Goal: Task Accomplishment & Management: Manage account settings

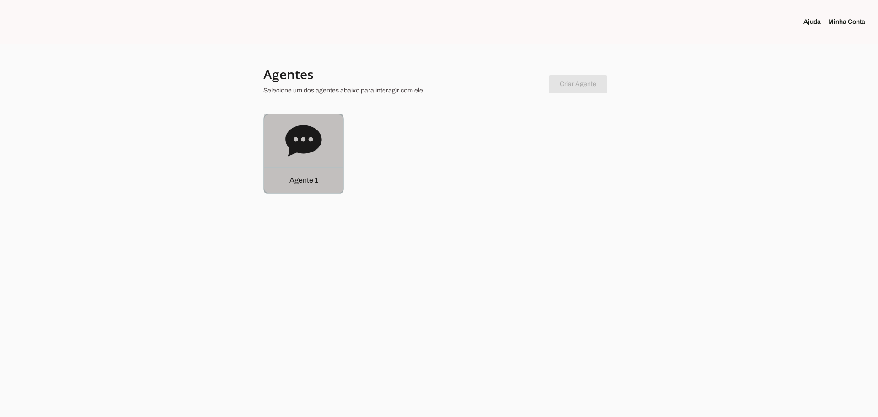
click at [307, 141] on icon at bounding box center [303, 140] width 36 height 31
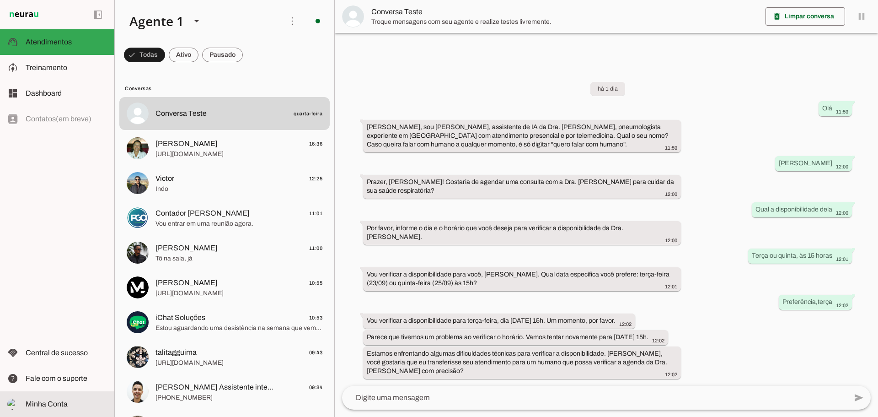
click at [45, 406] on span "Minha Conta" at bounding box center [47, 404] width 42 height 8
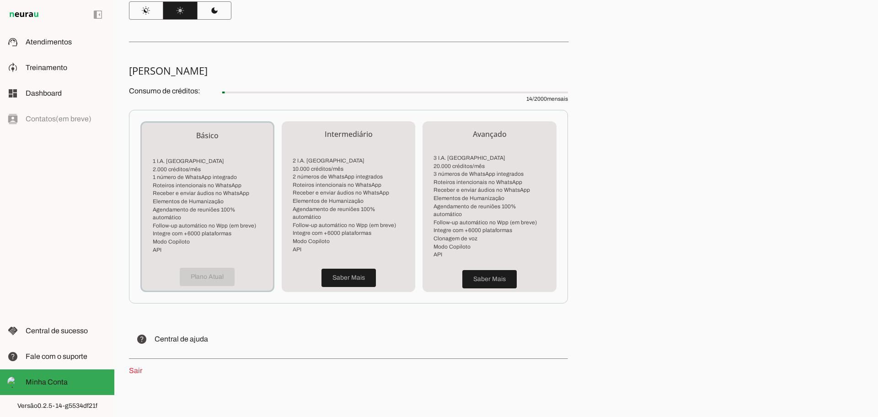
scroll to position [149, 0]
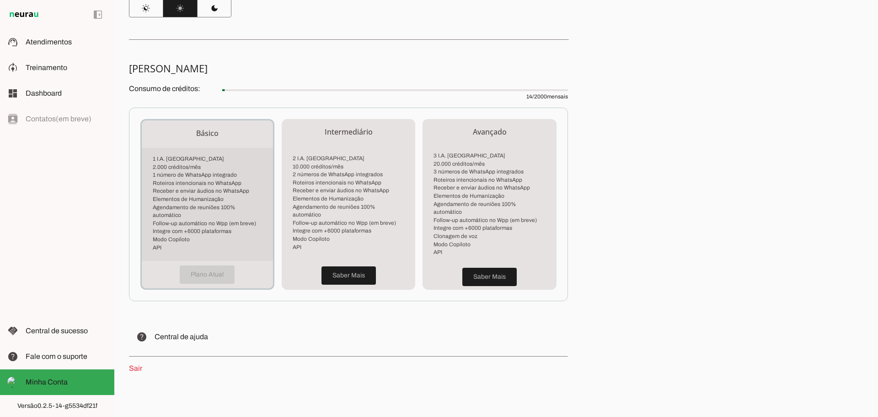
click at [209, 219] on li "Follow-up automático no Wpp (em breve)" at bounding box center [207, 223] width 109 height 8
